Goal: Book appointment/travel/reservation

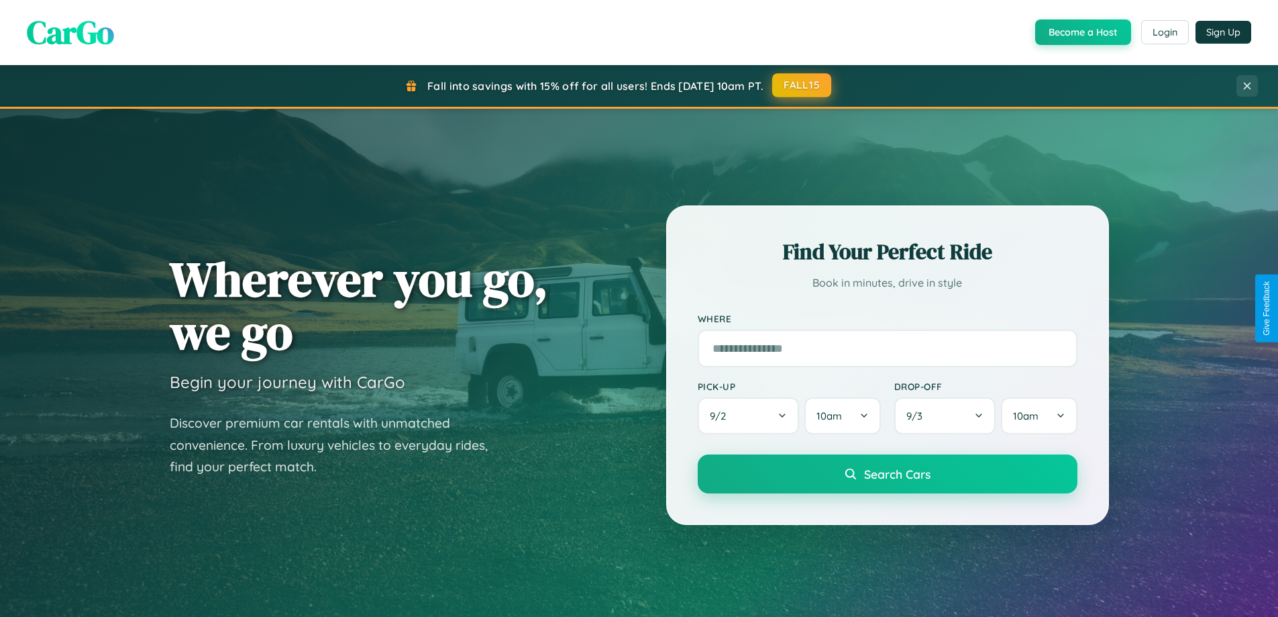
click at [803, 85] on button "FALL15" at bounding box center [801, 85] width 59 height 24
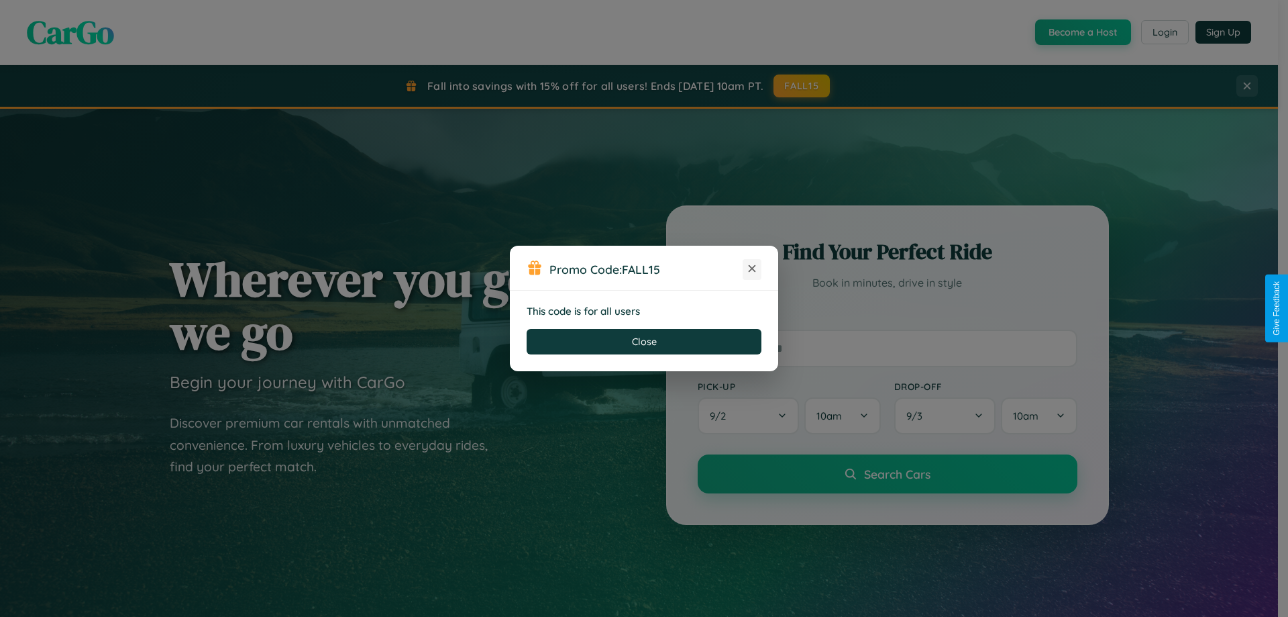
click at [752, 269] on icon at bounding box center [752, 268] width 13 height 13
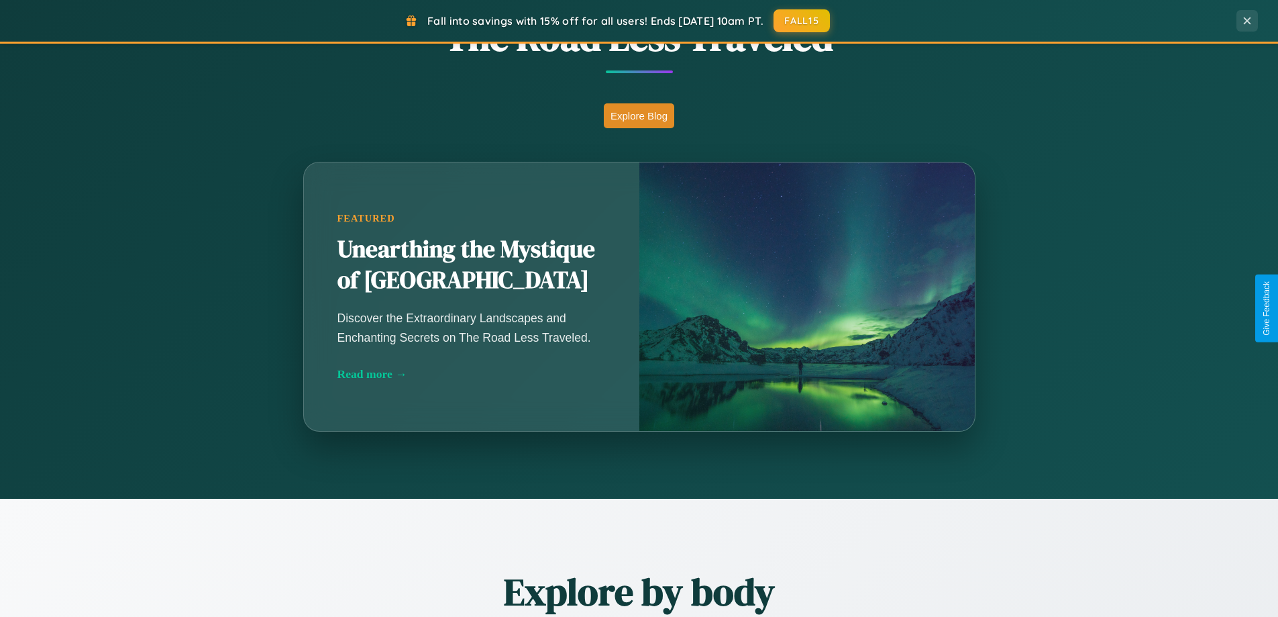
scroll to position [1182, 0]
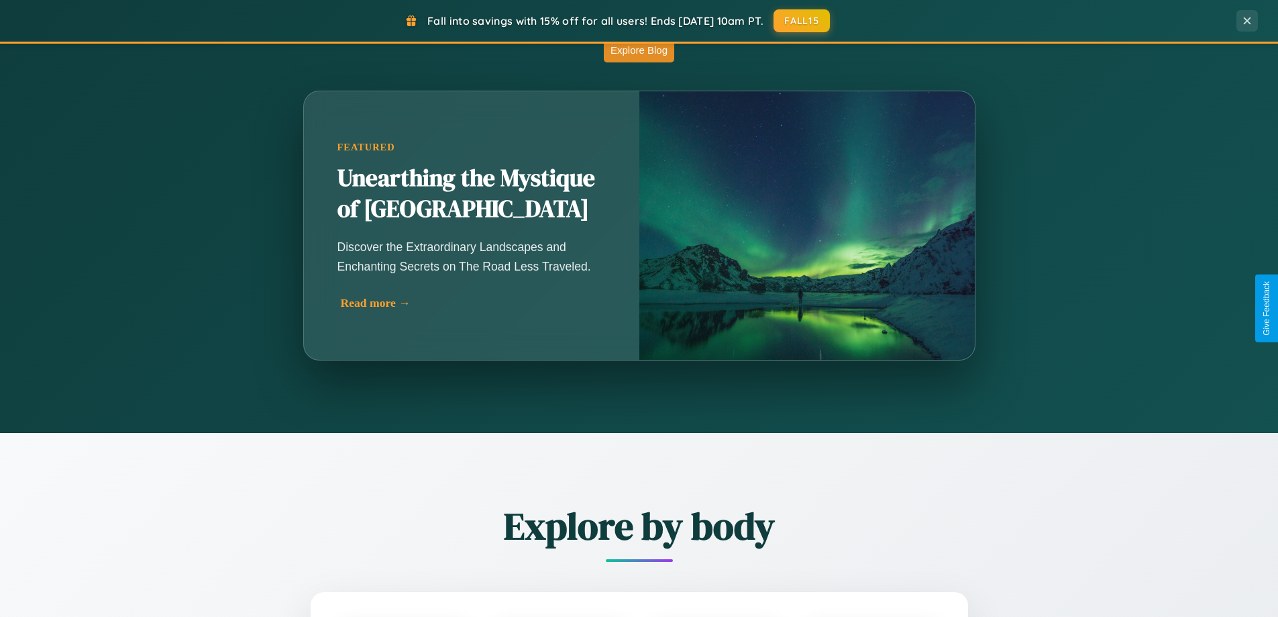
click at [474, 303] on div "Read more →" at bounding box center [475, 303] width 268 height 14
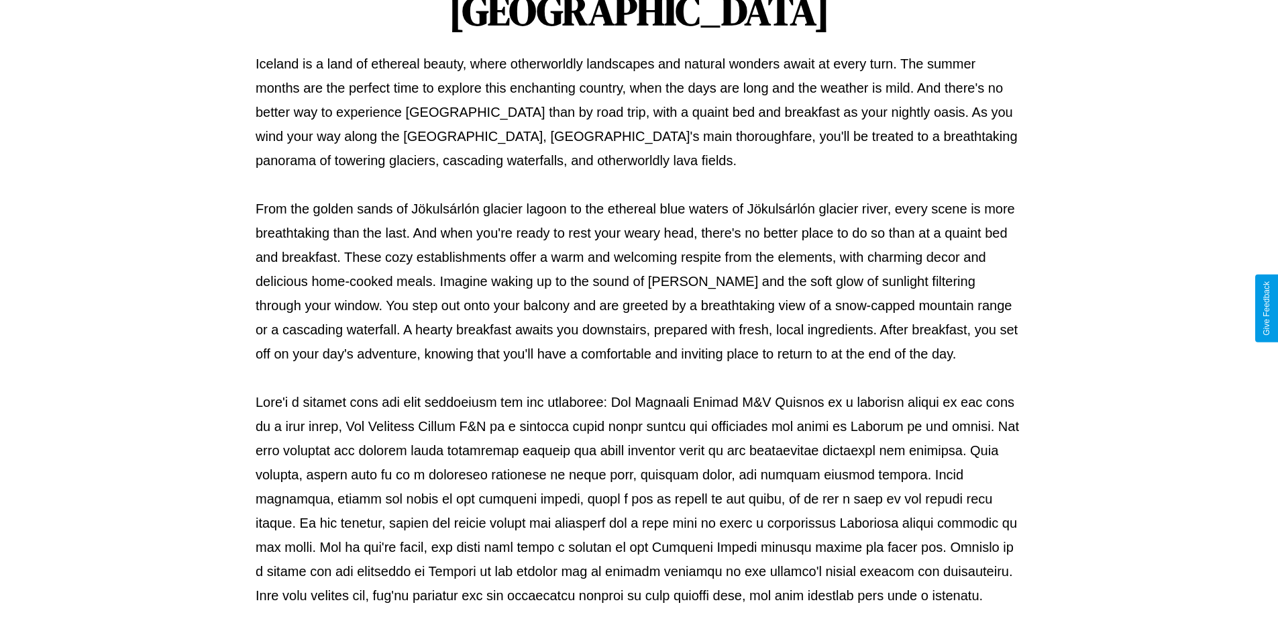
scroll to position [434, 0]
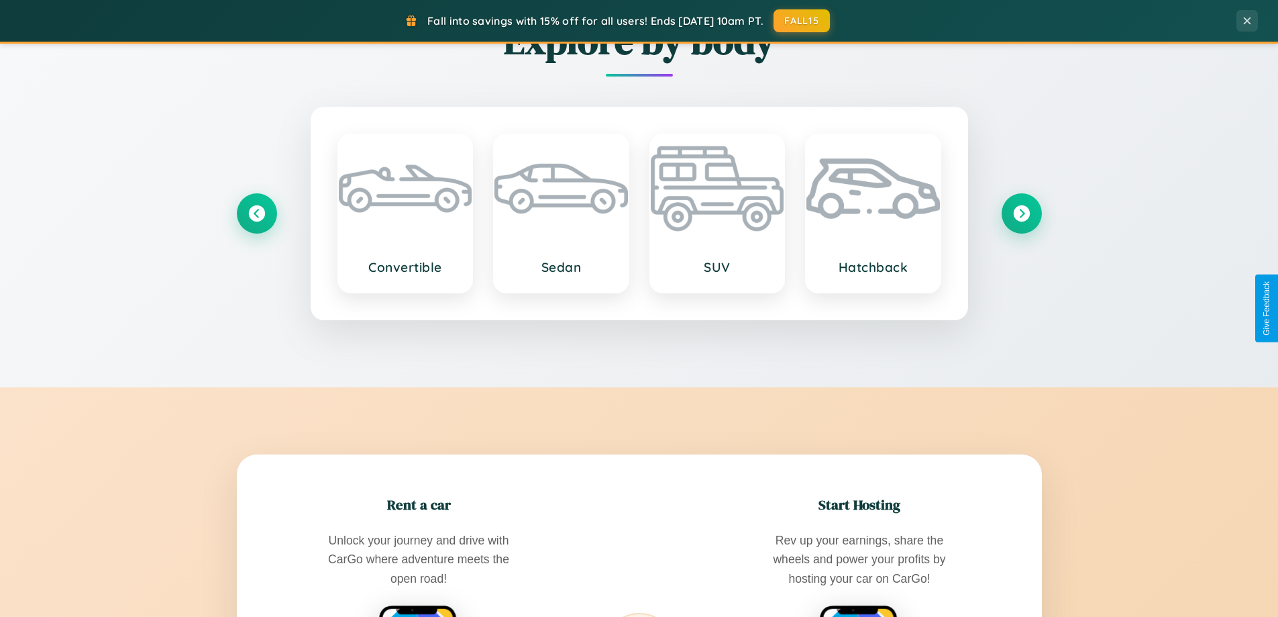
scroll to position [2156, 0]
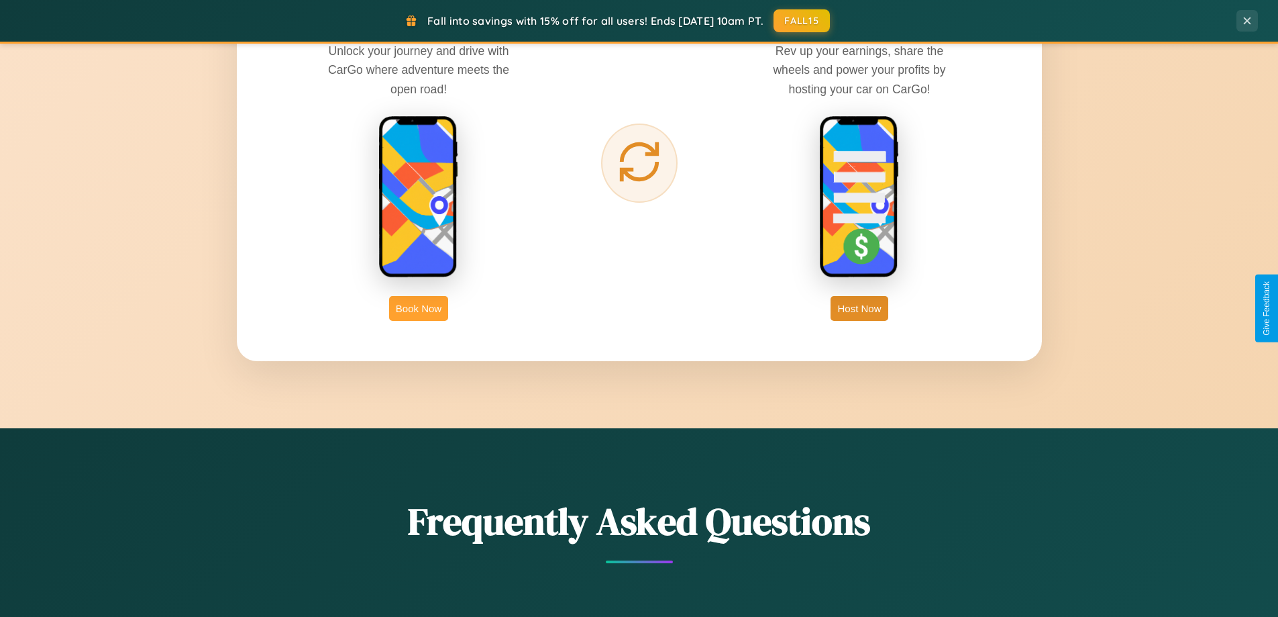
click at [419, 308] on button "Book Now" at bounding box center [418, 308] width 59 height 25
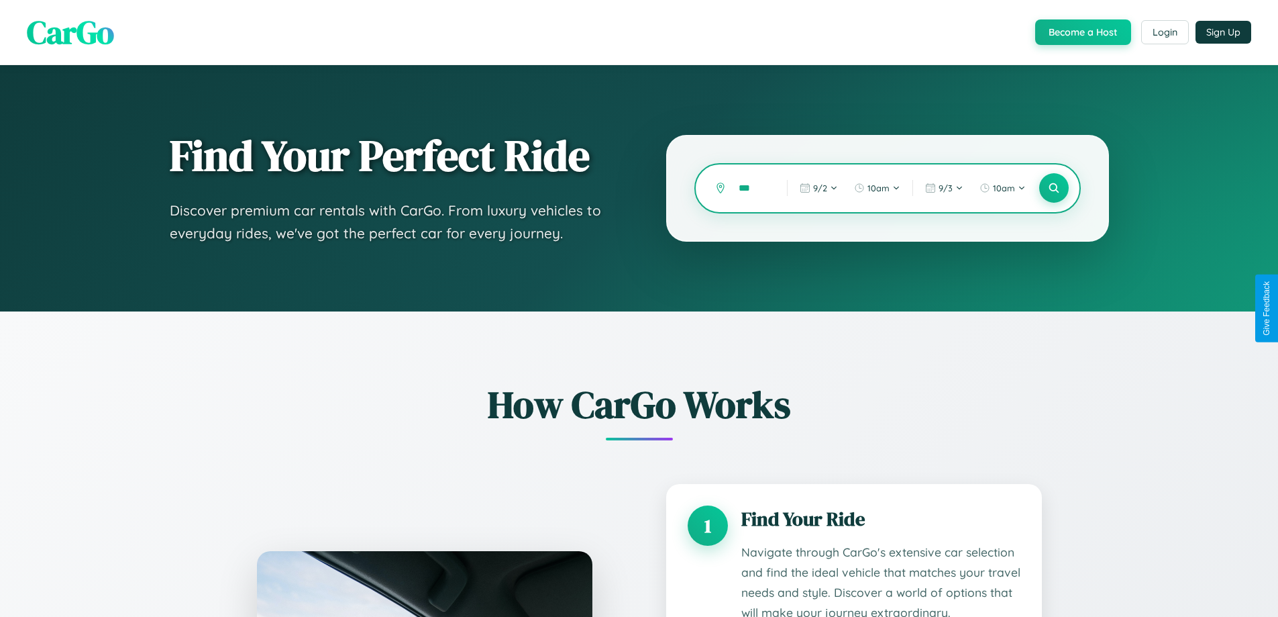
type input "****"
